Goal: Task Accomplishment & Management: Complete application form

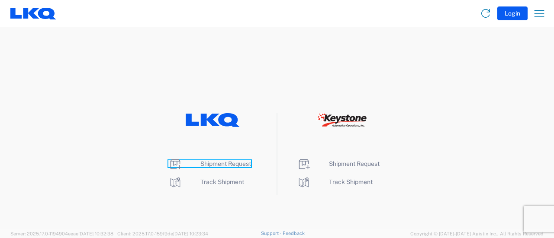
click at [214, 164] on span "Shipment Request" at bounding box center [225, 164] width 51 height 7
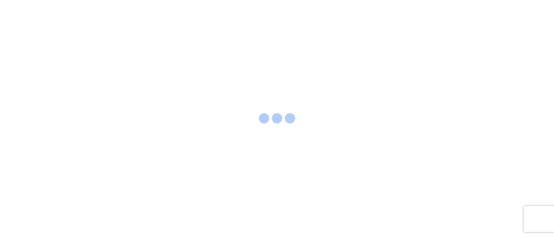
select select "FULL"
select select "LBS"
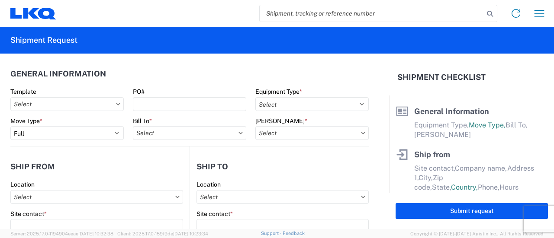
click at [305, 13] on input "search" at bounding box center [372, 13] width 224 height 16
paste input "56491167"
type input "56491167"
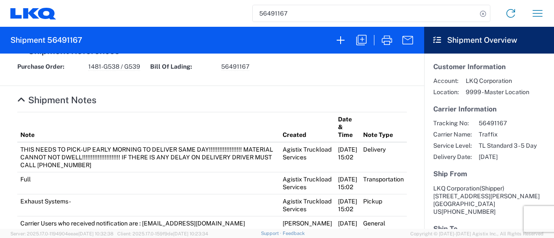
scroll to position [476, 0]
drag, startPoint x: 87, startPoint y: 64, endPoint x: 145, endPoint y: 69, distance: 58.2
click at [144, 68] on div "Purchase Order: 1481-G538 / G539 Bill Of Lading: 56491167" at bounding box center [212, 69] width 399 height 14
copy span "1481-G538 / G539"
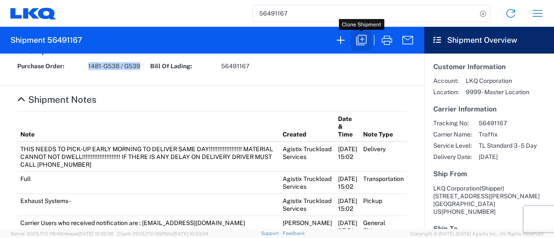
click at [361, 39] on icon "button" at bounding box center [361, 40] width 14 height 14
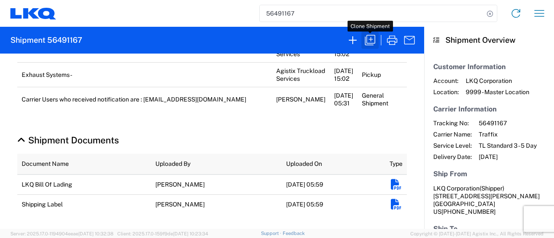
scroll to position [265, 0]
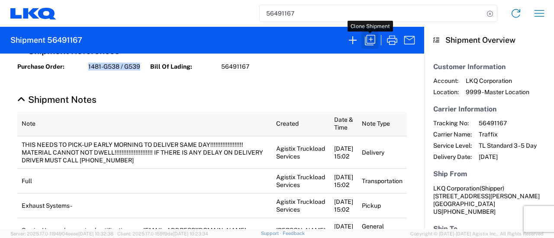
select select "STDV"
select select "FULL"
select select "US"
select select "LBS"
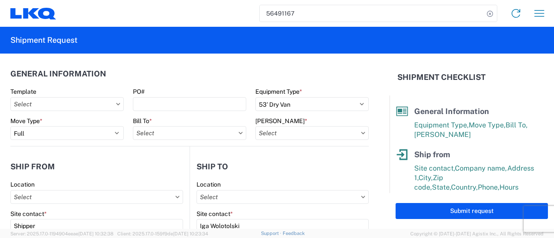
type input "1481-6300-66000-0000 - 1481 Freight Out"
type input "1769 - [US_STATE] Core"
type input "1481 - Precious Metals - Master Mining"
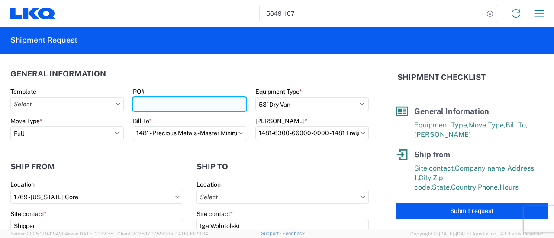
click at [170, 104] on input "PO#" at bounding box center [189, 104] width 113 height 14
paste input "1481-G538 / G539"
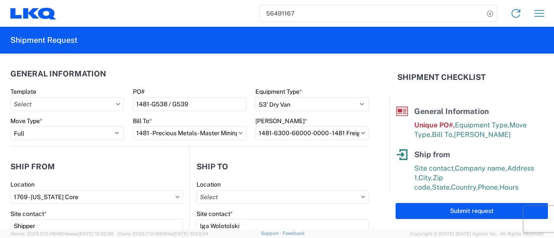
click at [158, 80] on header "General Information" at bounding box center [189, 73] width 358 height 19
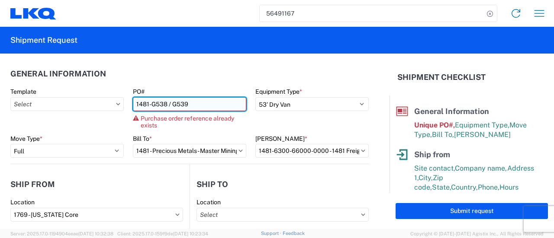
click at [164, 105] on input "1481-G538 / G539" at bounding box center [189, 104] width 113 height 14
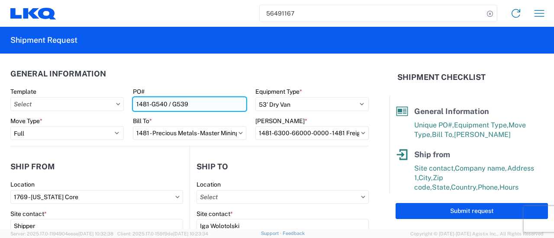
click at [185, 103] on input "1481-G540 / G539" at bounding box center [189, 104] width 113 height 14
type input "1481-G540 / G541"
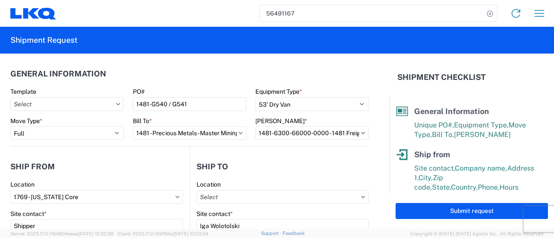
click at [173, 86] on agx-form-section "General Information Template PO# 1481-G540 / G541 Equipment Type * Select 53’ D…" at bounding box center [189, 105] width 358 height 82
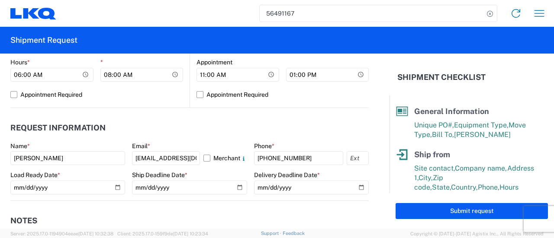
scroll to position [433, 0]
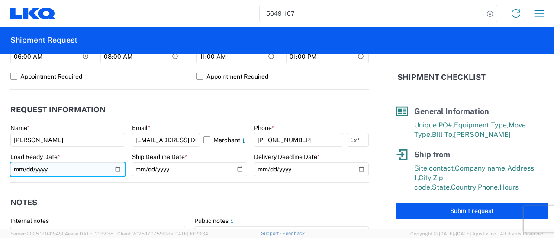
click at [119, 168] on input "[DATE]" at bounding box center [67, 170] width 115 height 14
type input "[DATE]"
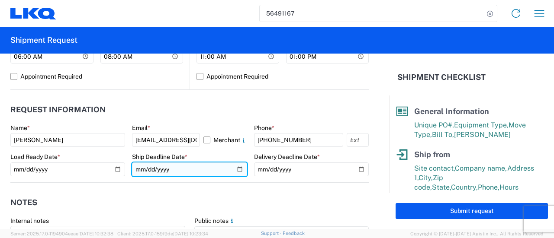
click at [236, 170] on input "[DATE]" at bounding box center [189, 170] width 115 height 14
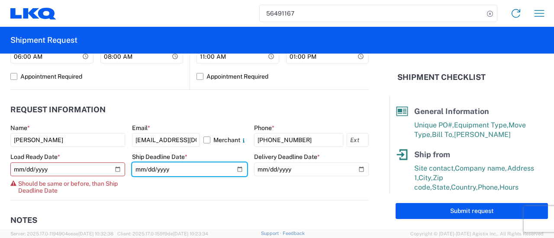
type input "[DATE]"
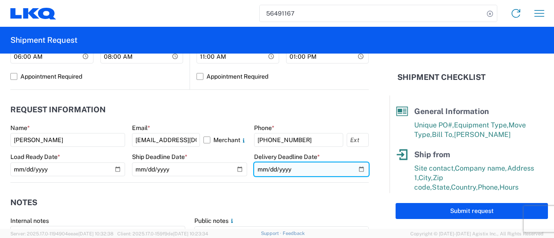
click at [357, 171] on input "[DATE]" at bounding box center [311, 170] width 115 height 14
type input "[DATE]"
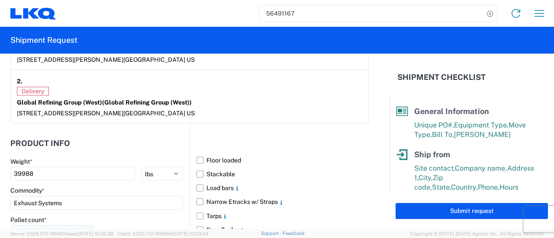
scroll to position [779, 0]
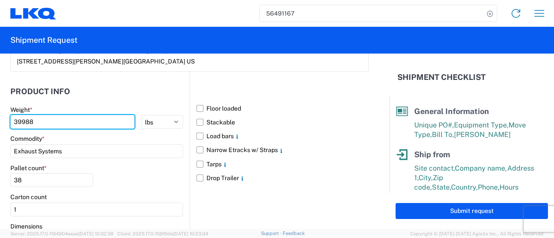
drag, startPoint x: 34, startPoint y: 120, endPoint x: 0, endPoint y: 114, distance: 34.2
click at [0, 114] on form "General Information Template PO# 1481-G540 / G541 Equipment Type * Select 53’ D…" at bounding box center [194, 142] width 389 height 176
type input "38429"
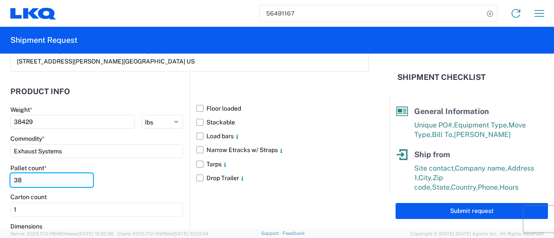
click at [28, 178] on input "38" at bounding box center [51, 181] width 83 height 14
type input "37"
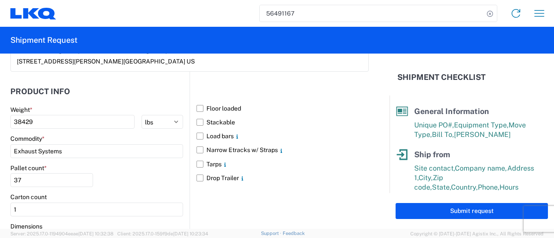
click at [268, 203] on div "Floor loaded Stackable Load bars Narrow Etracks w/ Straps Tarps Drop Trailer" at bounding box center [279, 184] width 179 height 225
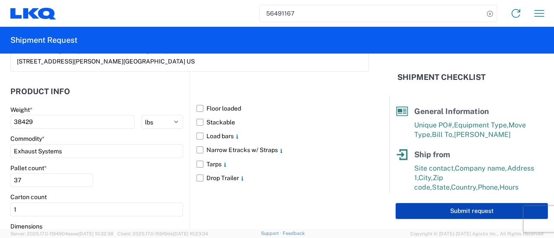
click at [467, 210] on button "Submit request" at bounding box center [472, 211] width 152 height 16
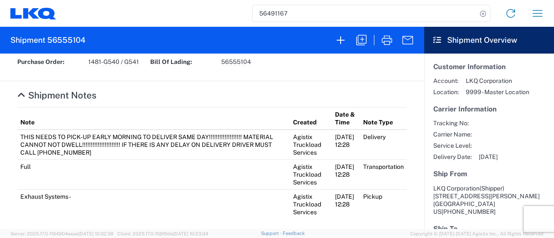
scroll to position [519, 0]
